Goal: Information Seeking & Learning: Learn about a topic

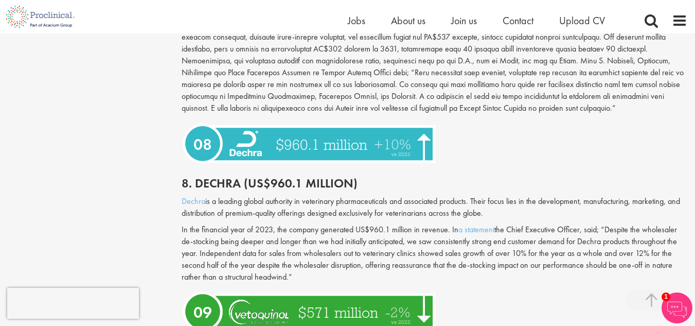
scroll to position [2142, 0]
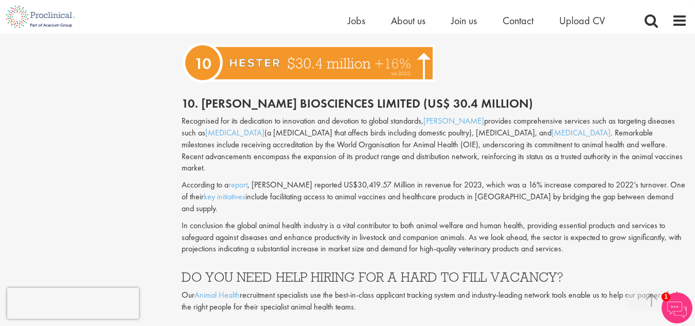
scroll to position [2932, 0]
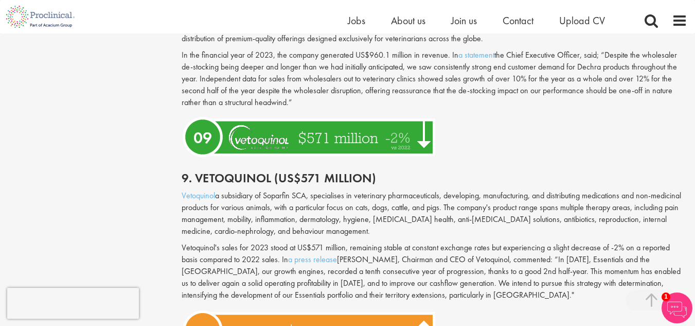
scroll to position [2356, 0]
